Goal: Transaction & Acquisition: Purchase product/service

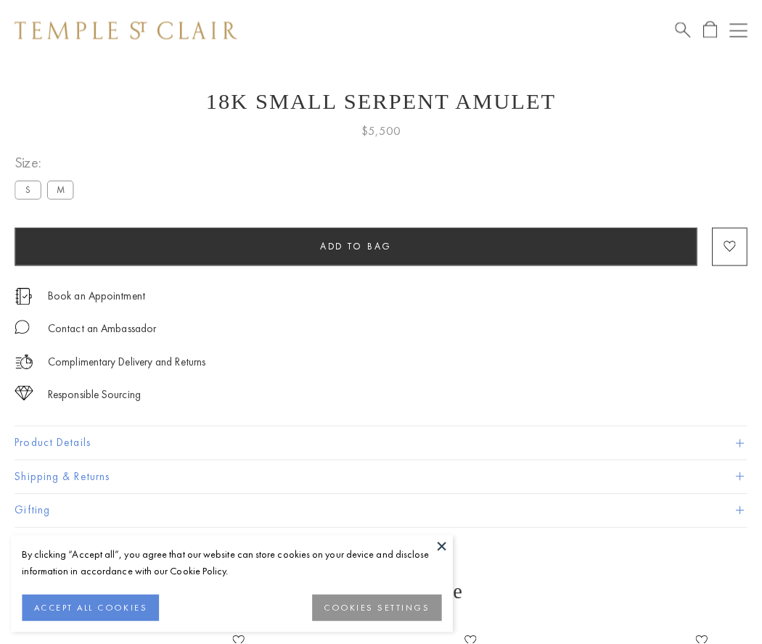
scroll to position [19, 0]
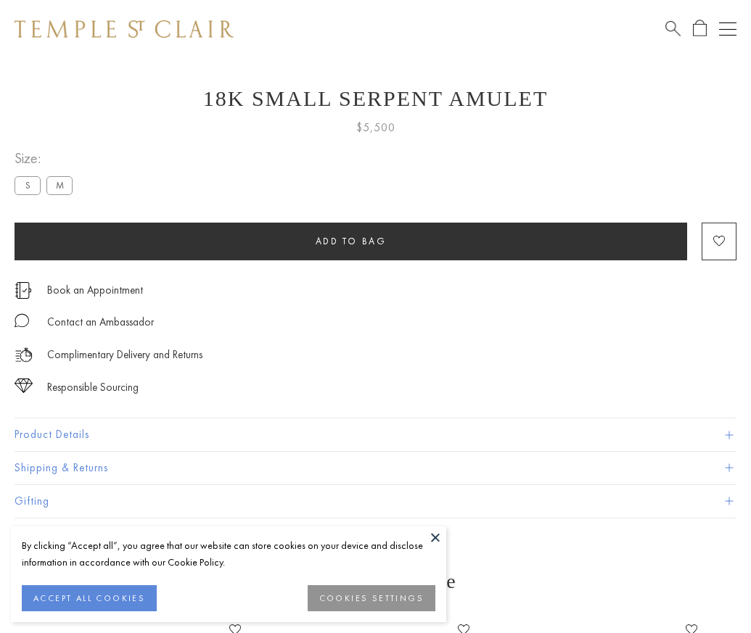
click at [350, 241] on span "Add to bag" at bounding box center [351, 241] width 71 height 12
